Goal: Task Accomplishment & Management: Use online tool/utility

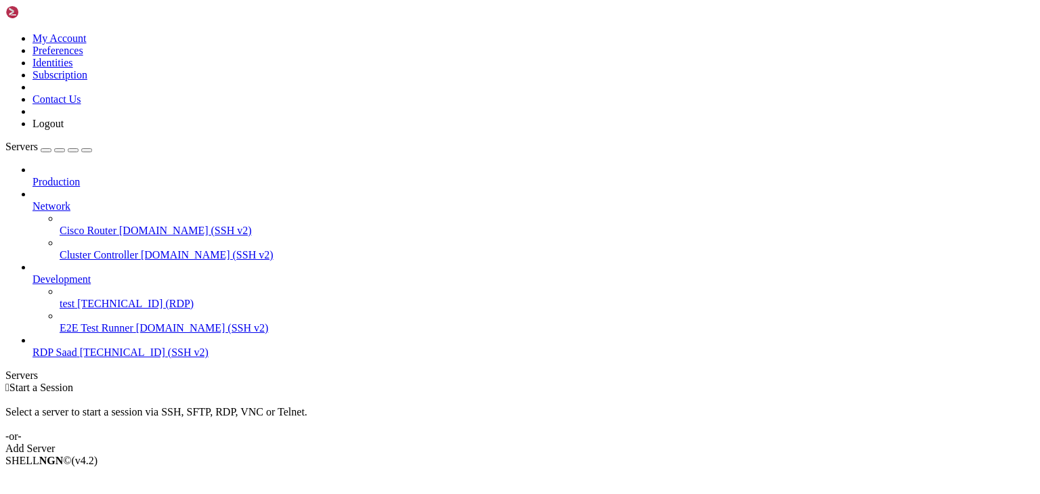
click at [103, 298] on span "[TECHNICAL_ID] (RDP)" at bounding box center [135, 304] width 116 height 12
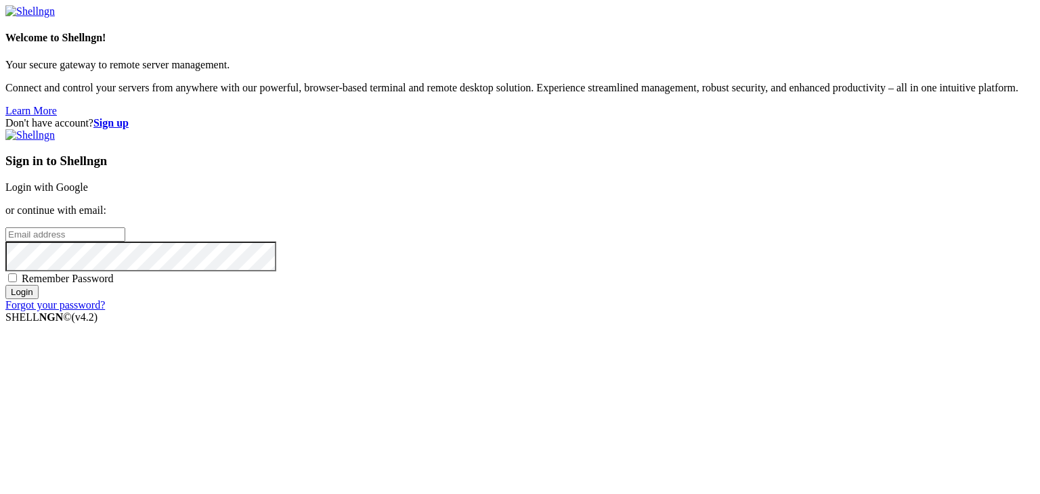
click at [88, 181] on link "Login with Google" at bounding box center [46, 187] width 83 height 12
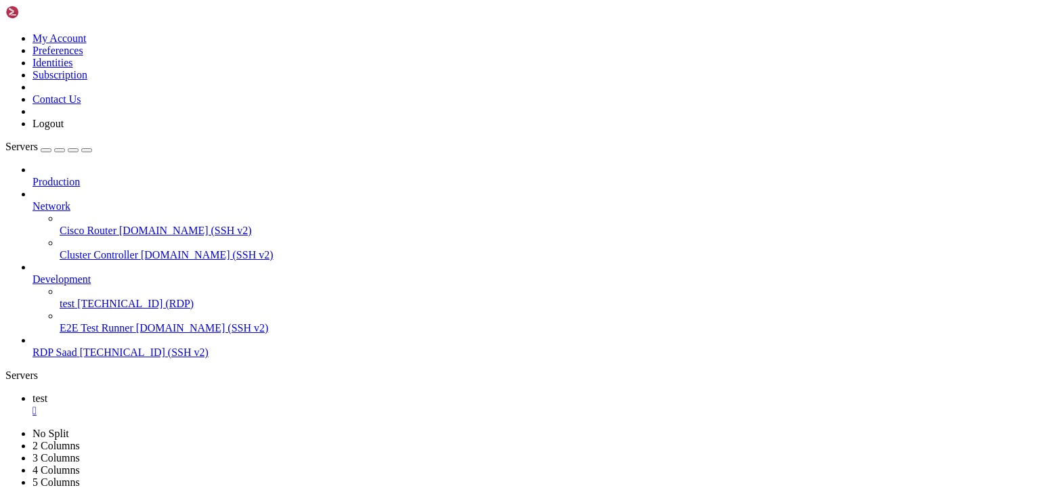
drag, startPoint x: 174, startPoint y: 713, endPoint x: 289, endPoint y: 854, distance: 181.8
